Goal: Task Accomplishment & Management: Use online tool/utility

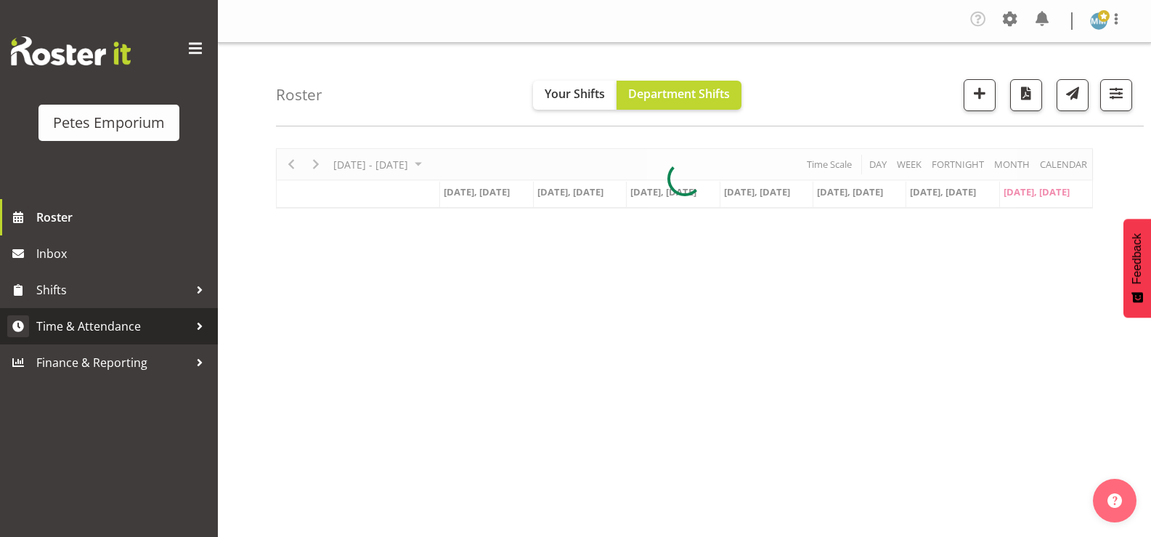
click at [131, 325] on span "Time & Attendance" at bounding box center [112, 326] width 153 height 22
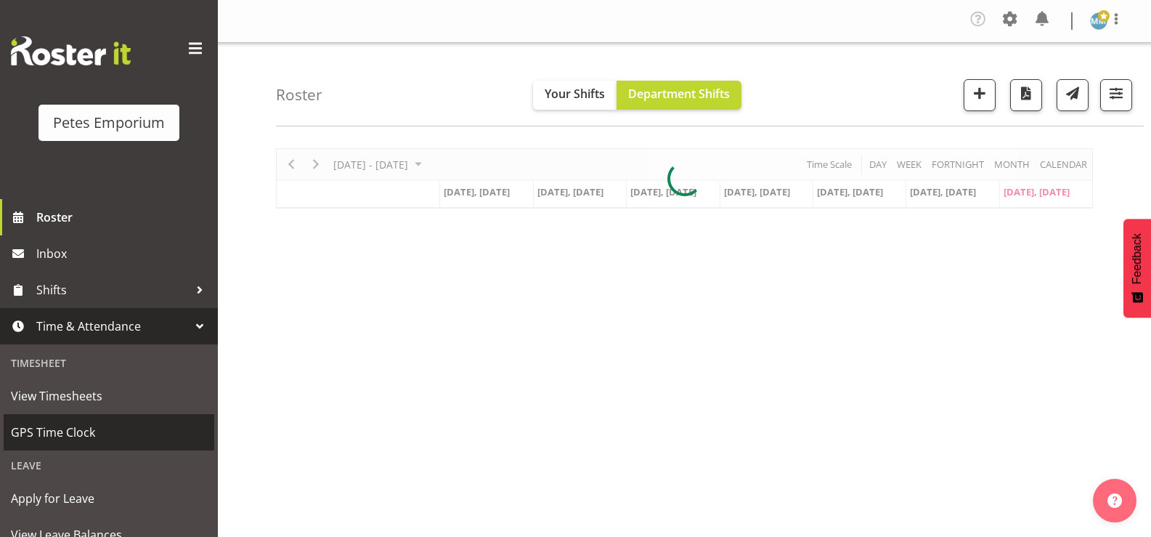
click at [77, 424] on span "GPS Time Clock" at bounding box center [109, 432] width 196 height 22
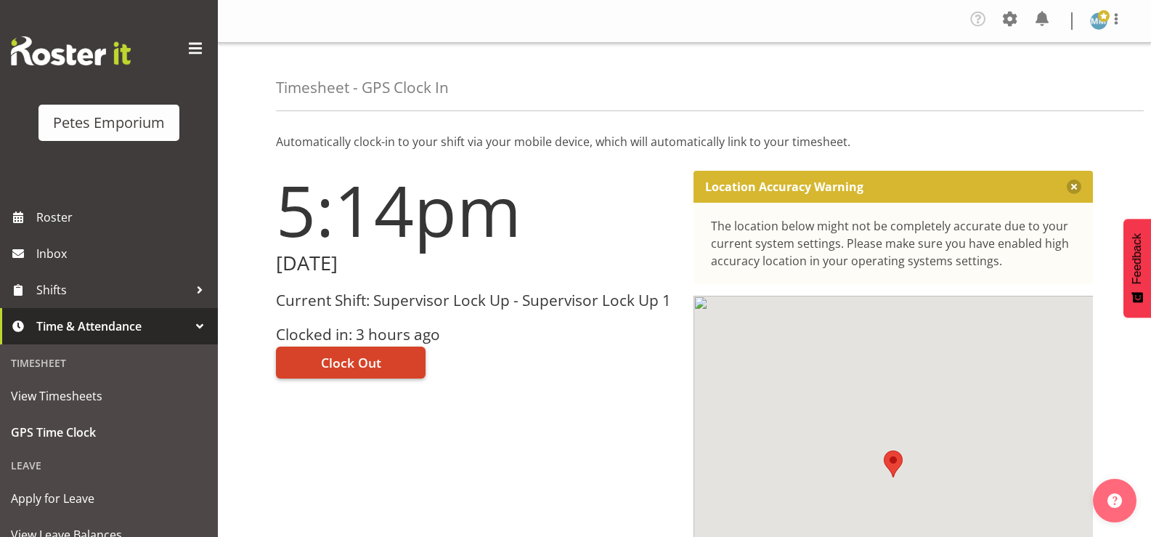
click at [349, 359] on span "Clock Out" at bounding box center [351, 362] width 60 height 19
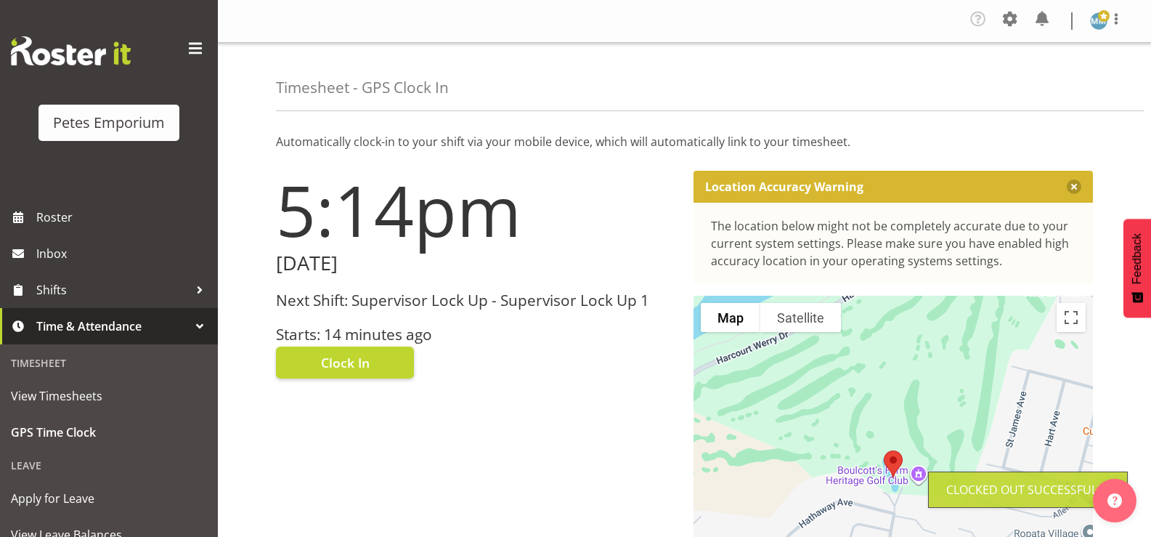
click at [1099, 20] on span at bounding box center [1104, 16] width 12 height 12
click at [1032, 85] on link "Log Out" at bounding box center [1055, 80] width 139 height 26
